Goal: Task Accomplishment & Management: Manage account settings

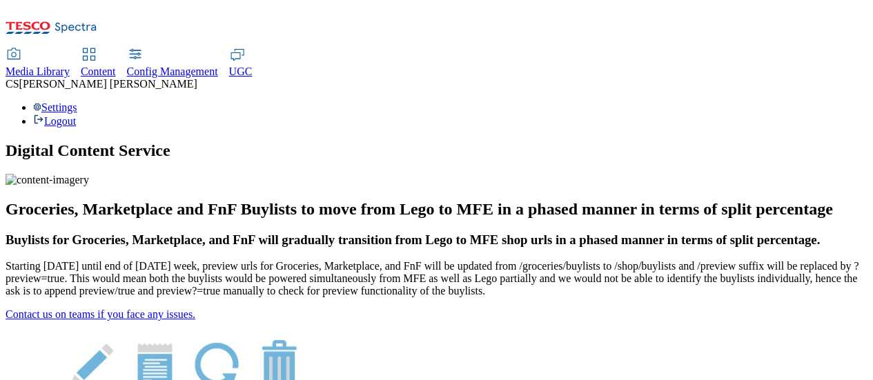
click at [846, 101] on div "Settings Logout" at bounding box center [437, 114] width 862 height 26
click at [77, 101] on link "Settings" at bounding box center [55, 107] width 44 height 12
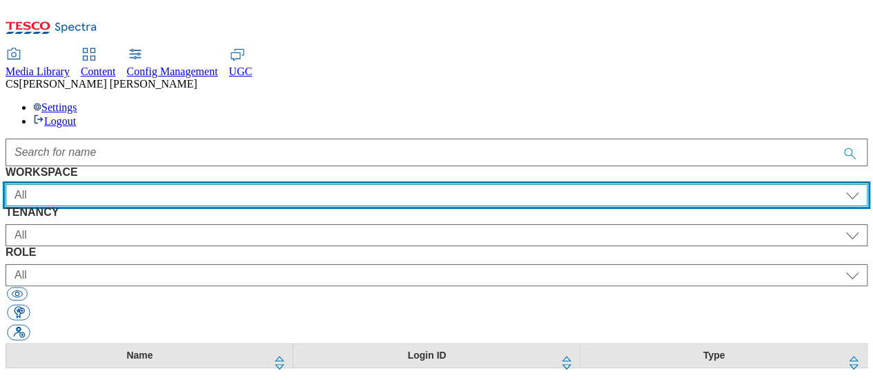
click at [153, 184] on select "All Content Media Spectra UGC Config" at bounding box center [437, 195] width 862 height 22
select select "Spectra"
click at [39, 184] on select "All Content Media Spectra UGC Config" at bounding box center [437, 195] width 862 height 22
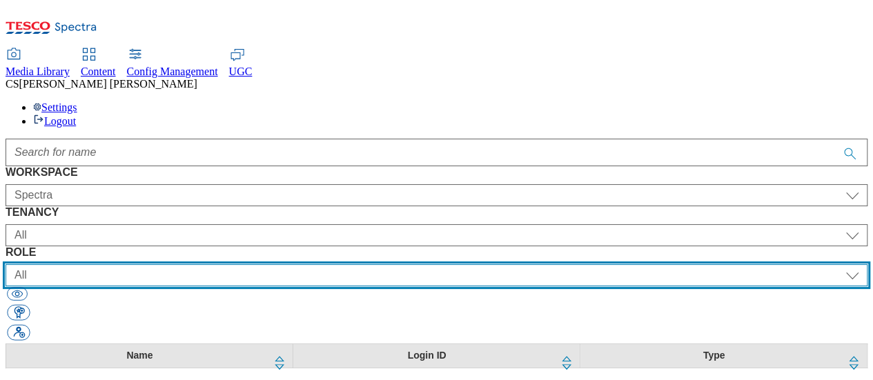
click at [652, 264] on select "All content_designer content_editor content_read developer guest media_admin mo…" at bounding box center [437, 275] width 862 height 22
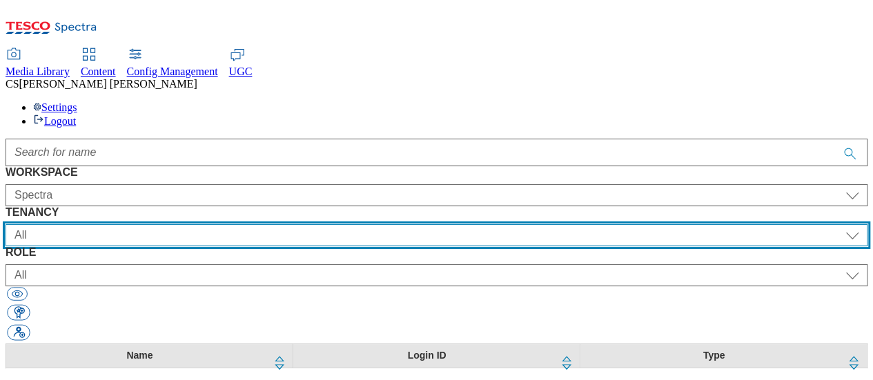
click at [424, 224] on select "All ALL All all CE Clubcard Boost UK Clubcard Marketing Clubcard ROI clubcard-b…" at bounding box center [437, 235] width 862 height 22
select select "ALL"
click at [236, 224] on select "All ALL All all CE Clubcard Boost UK Clubcard Marketing Clubcard ROI clubcard-b…" at bounding box center [437, 235] width 862 height 22
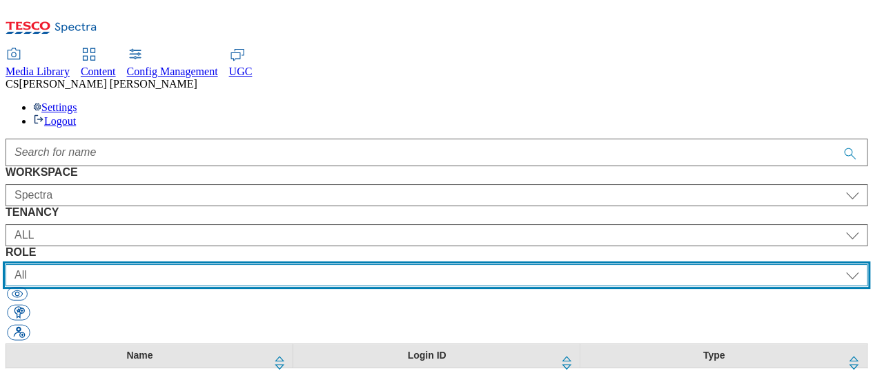
click at [651, 264] on select "All content_designer content_editor content_read developer guest media_admin mo…" at bounding box center [437, 275] width 862 height 22
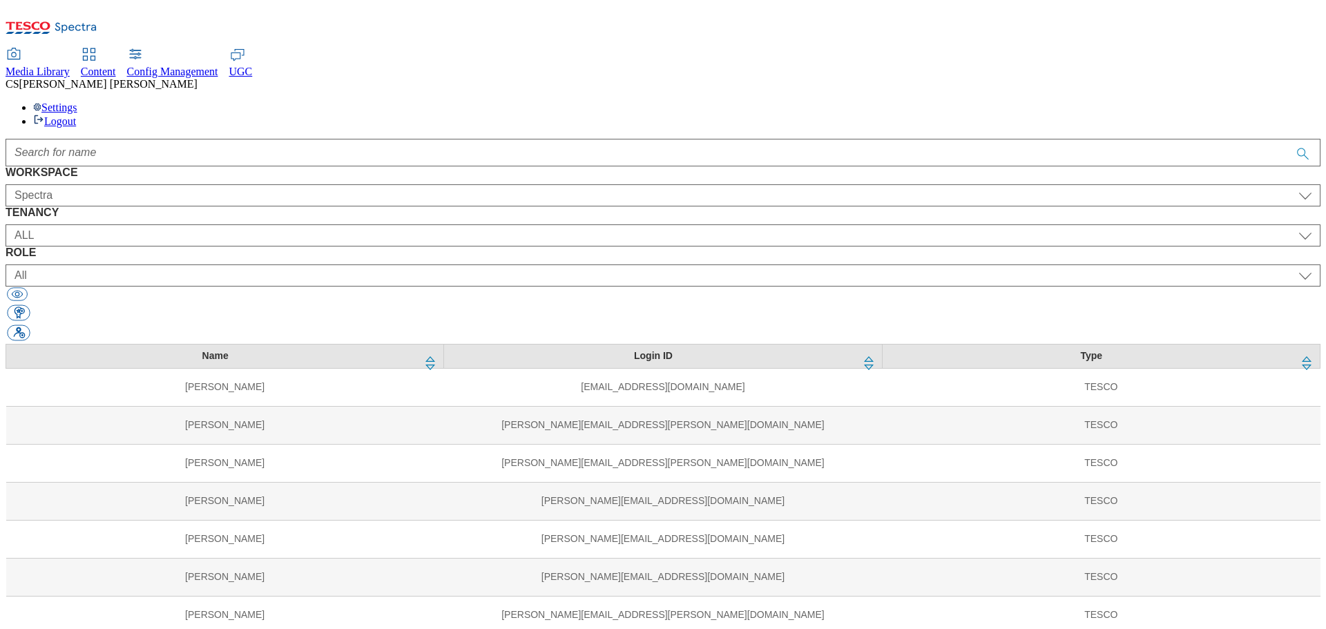
click at [70, 66] on span "Media Library" at bounding box center [38, 72] width 64 height 12
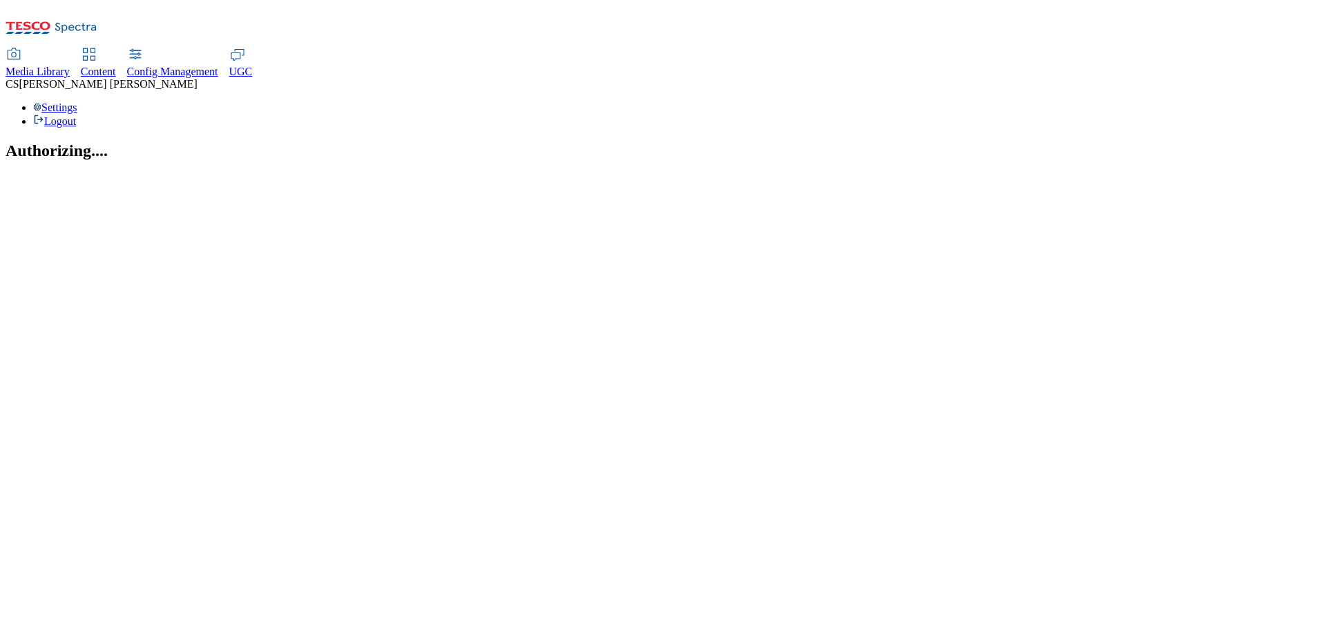
select select "flare-test"
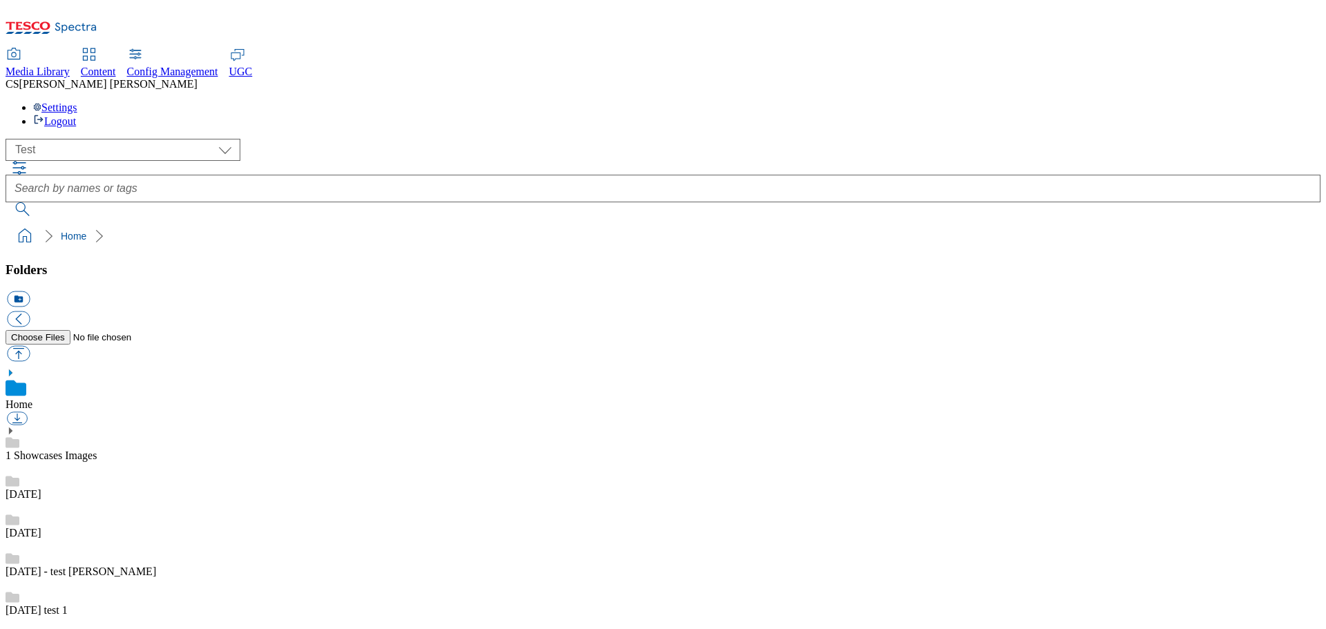
scroll to position [1, 0]
